Goal: Check status

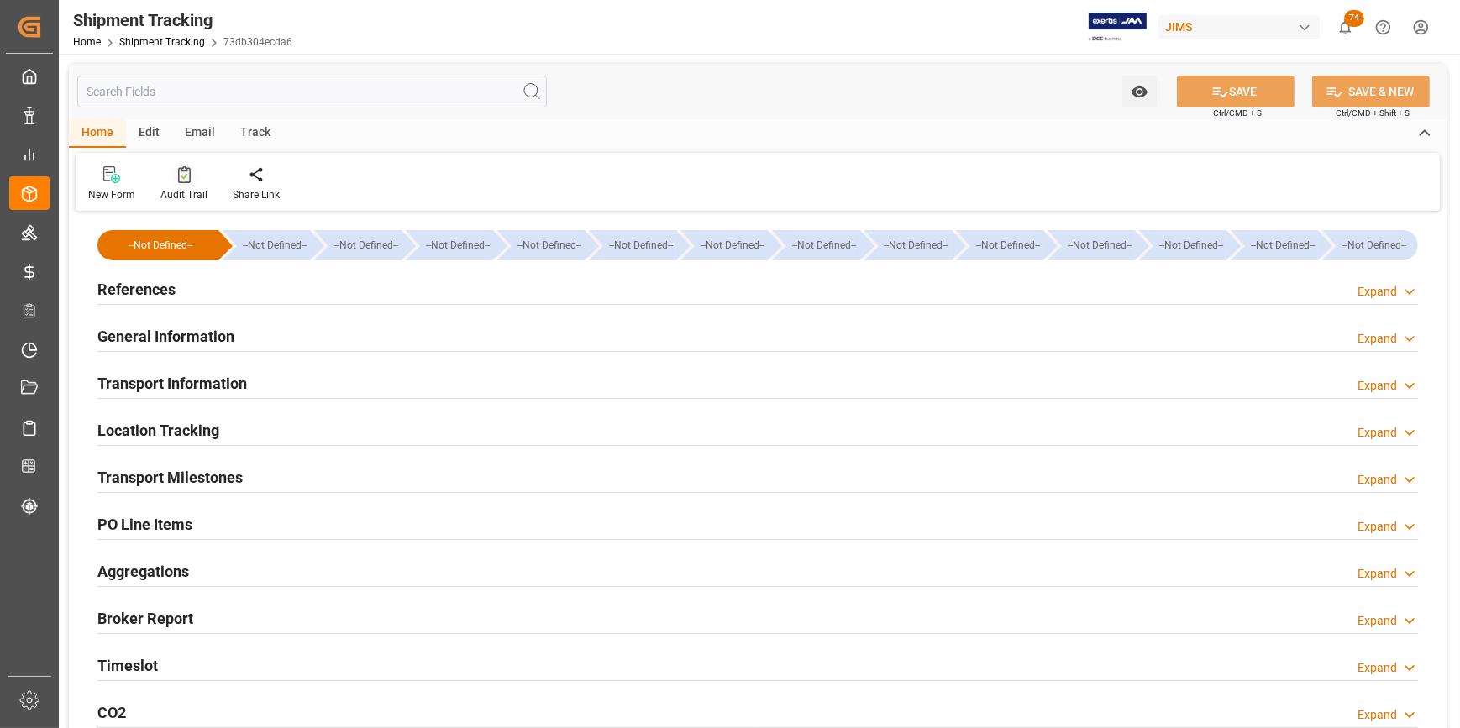
type input "05-08-2025"
click at [143, 297] on h2 "References" at bounding box center [136, 289] width 78 height 23
type input "[DATE]"
type input "[DATE] 00:00"
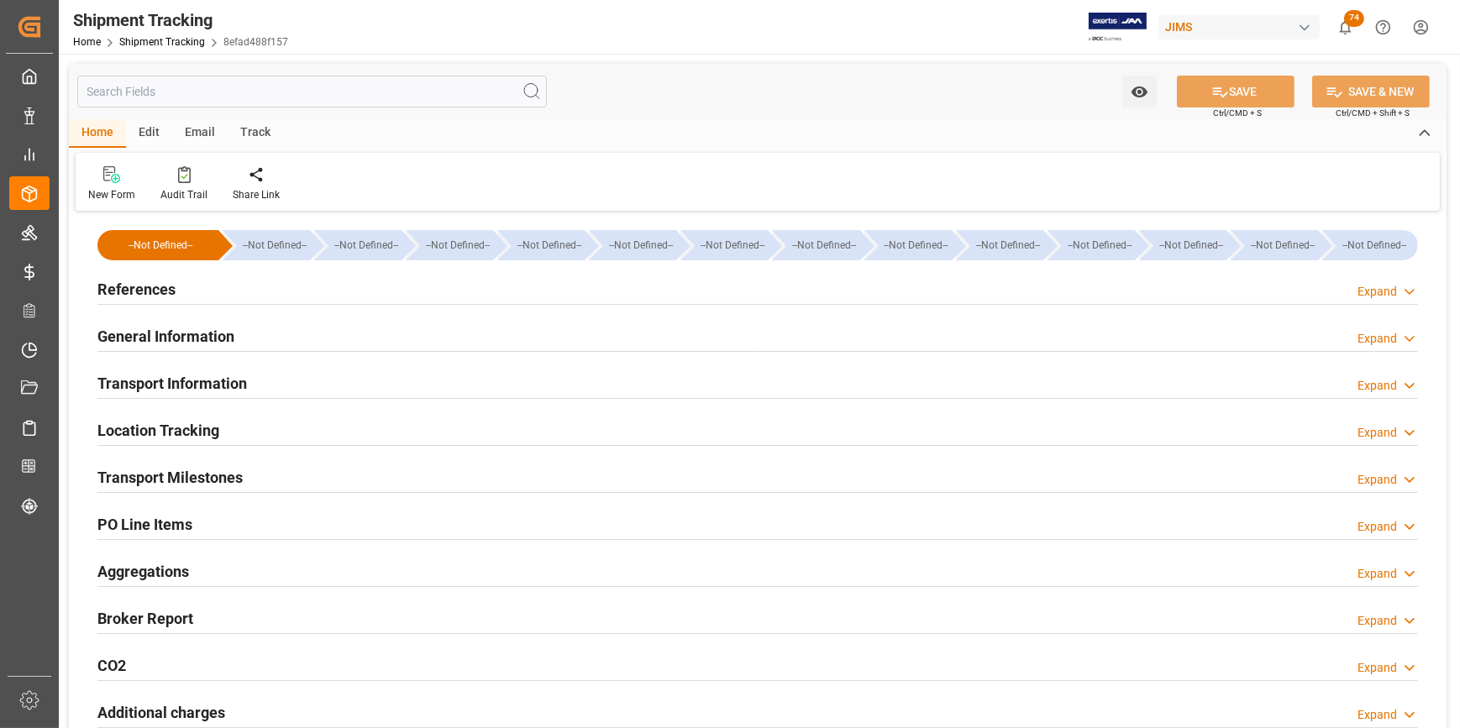
type input "[DATE] 00:00"
type input "[DATE]"
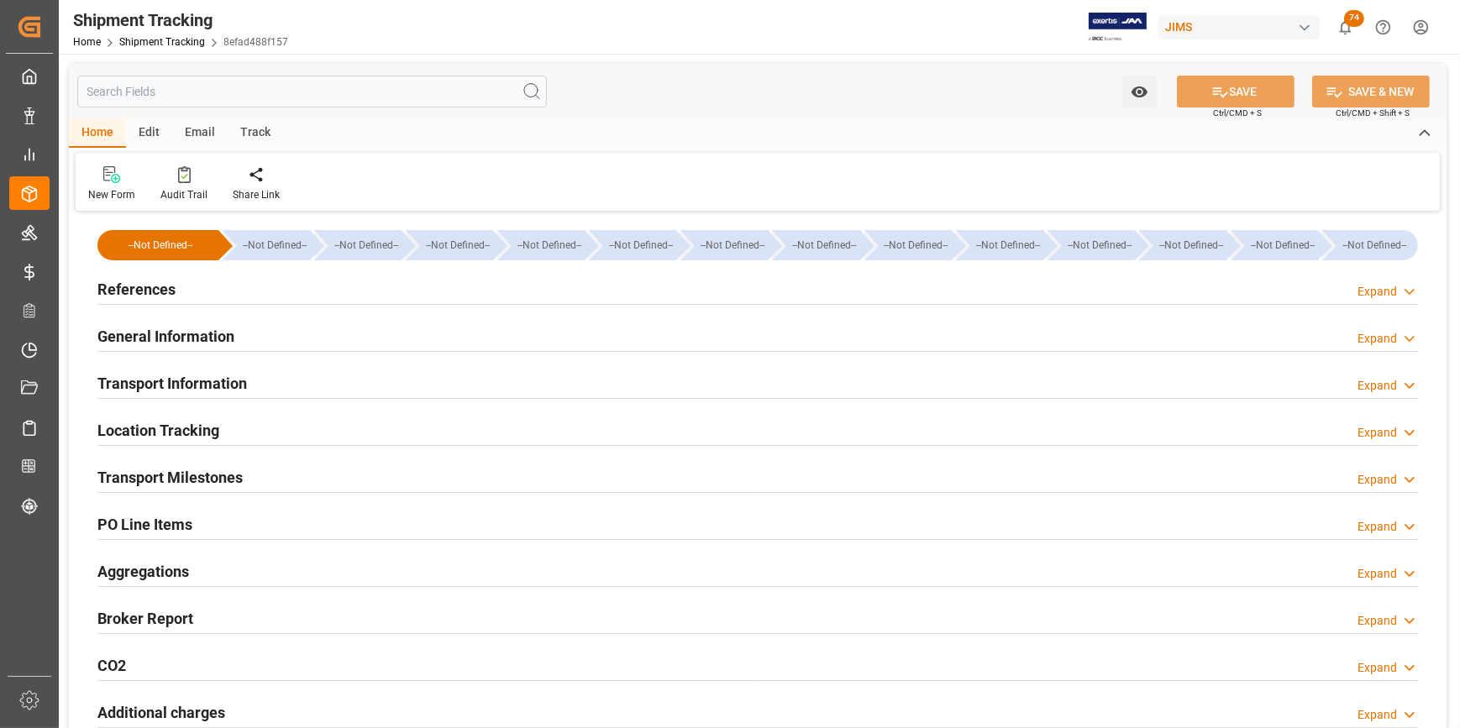
type input "[DATE]"
click at [174, 472] on h2 "Transport Milestones" at bounding box center [169, 477] width 145 height 23
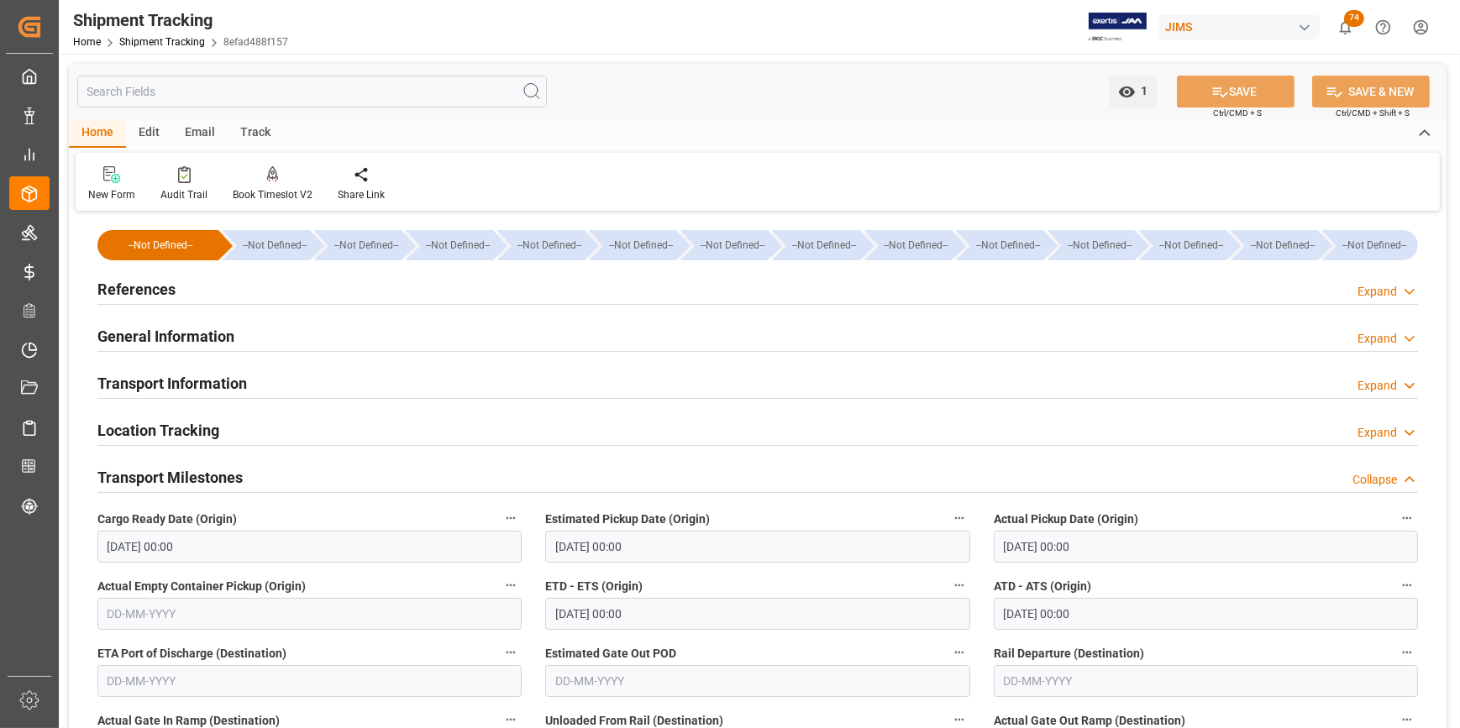
click at [116, 297] on h2 "References" at bounding box center [136, 289] width 78 height 23
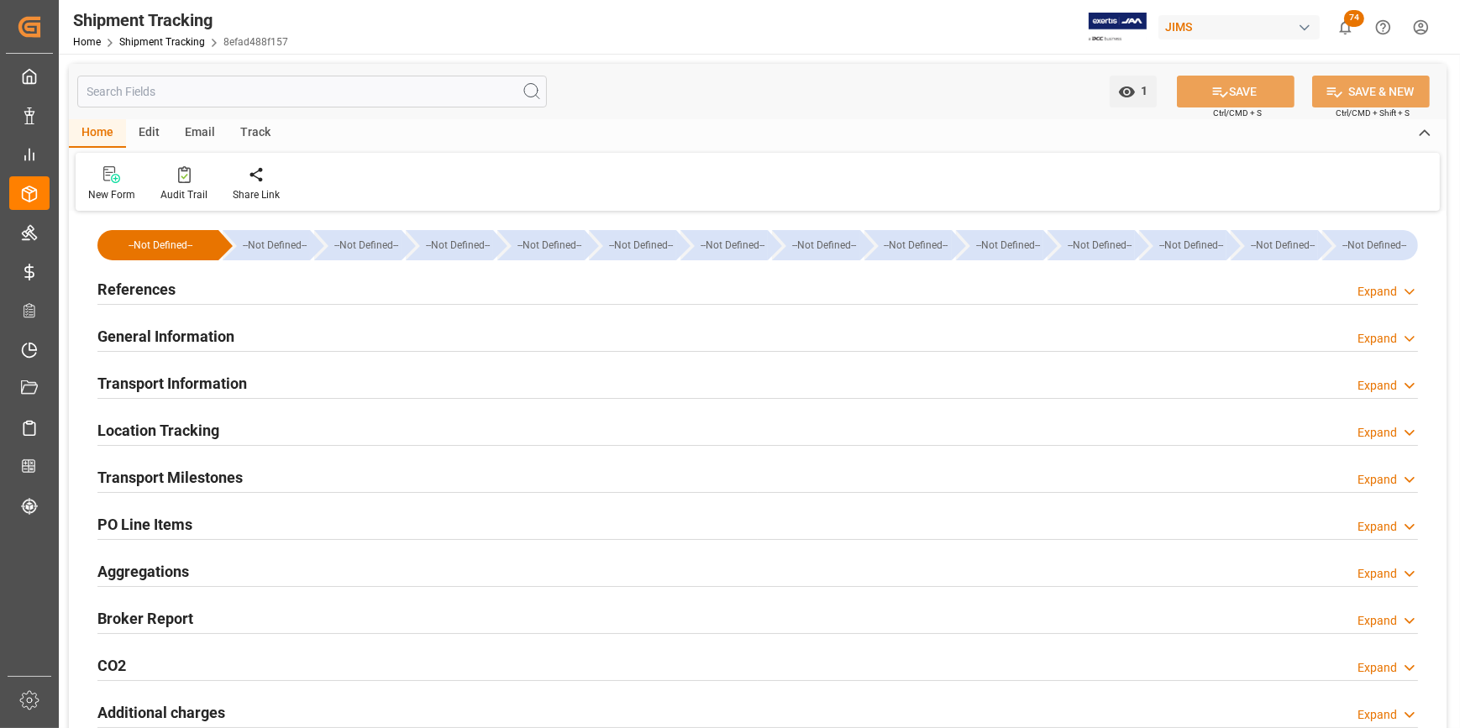
type input "[DATE]"
click at [134, 294] on h2 "References" at bounding box center [136, 289] width 78 height 23
type input "[DATE]"
click at [128, 294] on h2 "References" at bounding box center [136, 289] width 78 height 23
